Goal: Task Accomplishment & Management: Complete application form

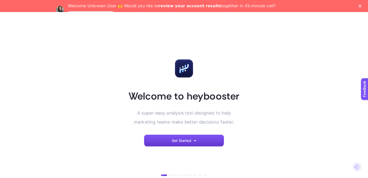
click at [210, 144] on button "Get Started" at bounding box center [184, 140] width 80 height 12
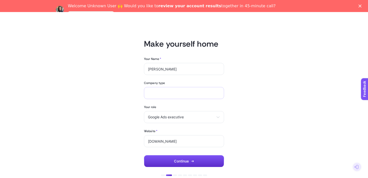
click at [194, 97] on div "eCommerce Agency Other" at bounding box center [184, 93] width 80 height 12
click at [192, 92] on input "text" at bounding box center [183, 93] width 70 height 4
type input "frelance"
click at [188, 163] on span "Continue" at bounding box center [181, 161] width 15 height 4
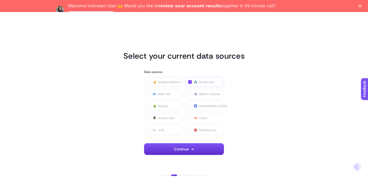
click at [184, 85] on div "Google Analytics Google Ads Meta Ads Search Console Shopify Merchant Center Ama…" at bounding box center [184, 106] width 80 height 58
click at [183, 149] on span "Continue" at bounding box center [181, 149] width 15 height 4
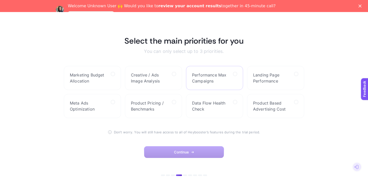
click at [205, 77] on span "Performance Max Campaigns" at bounding box center [210, 78] width 37 height 12
click at [0, 0] on Campaigns "checkbox" at bounding box center [0, 0] width 0 height 0
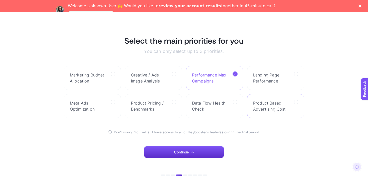
click at [281, 107] on span "Product Based Advertising Cost" at bounding box center [271, 106] width 37 height 12
click at [0, 0] on Cost "checkbox" at bounding box center [0, 0] width 0 height 0
click at [271, 81] on span "Landing Page Performance" at bounding box center [271, 78] width 37 height 12
click at [0, 0] on Performance "checkbox" at bounding box center [0, 0] width 0 height 0
click at [235, 99] on label "Data Flow Health Check" at bounding box center [214, 106] width 57 height 24
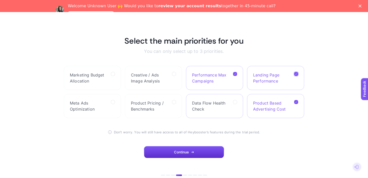
click at [0, 0] on Check "checkbox" at bounding box center [0, 0] width 0 height 0
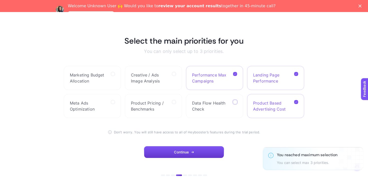
click at [189, 150] on button "Continue" at bounding box center [184, 152] width 80 height 12
